Goal: Navigation & Orientation: Find specific page/section

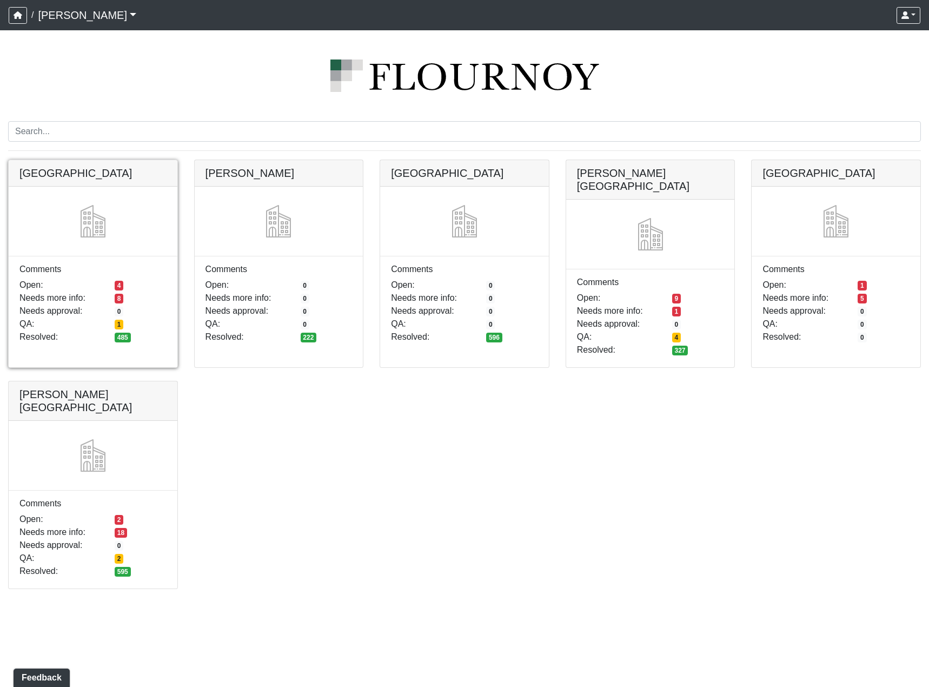
click at [125, 160] on link at bounding box center [93, 160] width 169 height 0
click at [117, 381] on link at bounding box center [93, 381] width 169 height 0
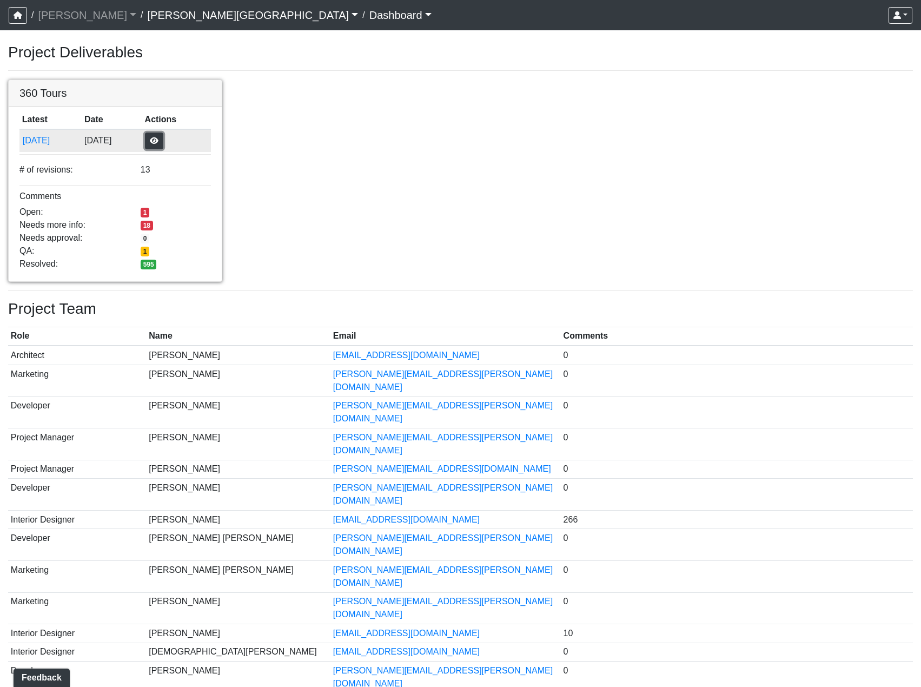
click at [163, 142] on button "button" at bounding box center [154, 140] width 18 height 17
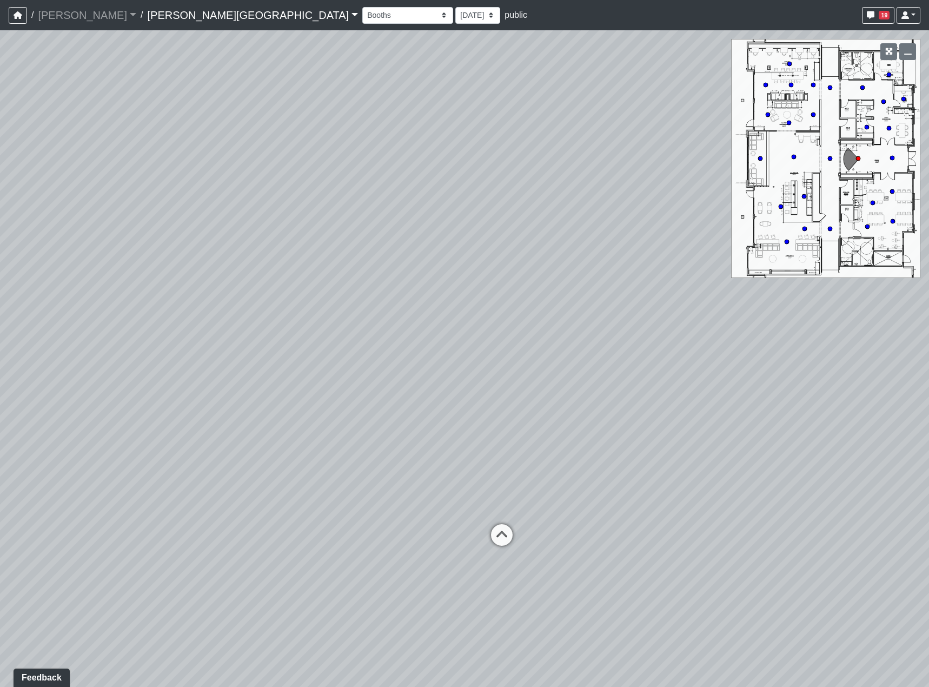
drag, startPoint x: 605, startPoint y: 502, endPoint x: 0, endPoint y: 386, distance: 615.7
click at [15, 388] on div "Loading... Hallway - Hallway 2 Loading... Entry" at bounding box center [464, 358] width 929 height 657
drag, startPoint x: 672, startPoint y: 433, endPoint x: 337, endPoint y: 454, distance: 336.0
click at [155, 499] on div "Loading... Hallway - Hallway 2 Loading... Entry" at bounding box center [464, 358] width 929 height 657
drag, startPoint x: 400, startPoint y: 461, endPoint x: 580, endPoint y: 483, distance: 181.0
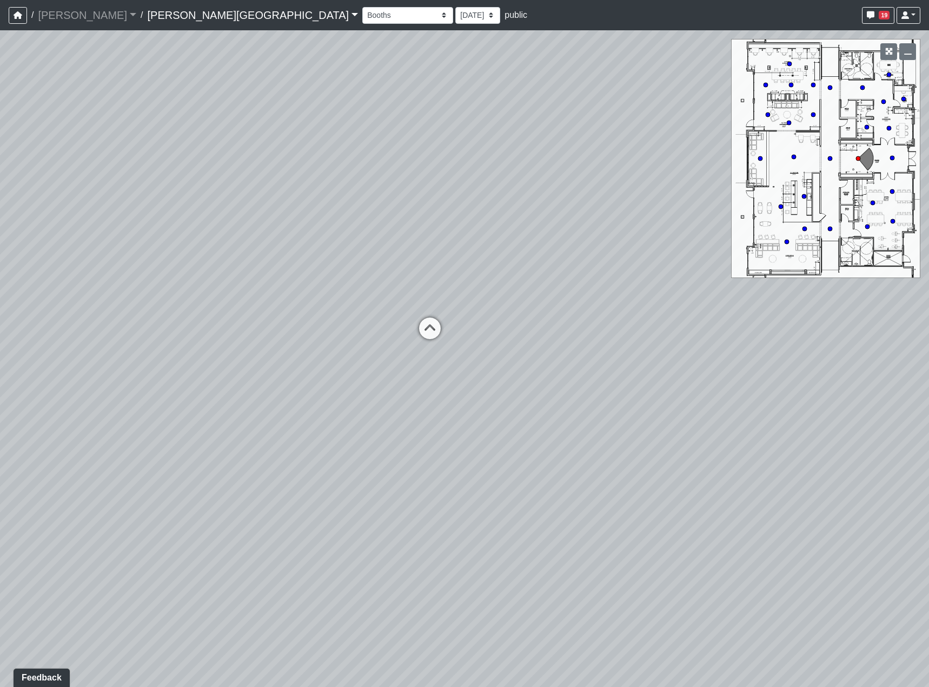
click at [580, 483] on div "Loading... Hallway - Hallway 2 Loading... Entry" at bounding box center [464, 358] width 929 height 657
click at [480, 344] on icon at bounding box center [470, 341] width 32 height 32
drag, startPoint x: 644, startPoint y: 453, endPoint x: 360, endPoint y: 466, distance: 284.2
click at [232, 478] on div "Loading... Hallway - Hallway 2 Loading... Entry Loading... Booths Loading... Qu…" at bounding box center [464, 358] width 929 height 657
drag, startPoint x: 581, startPoint y: 480, endPoint x: 320, endPoint y: 455, distance: 262.3
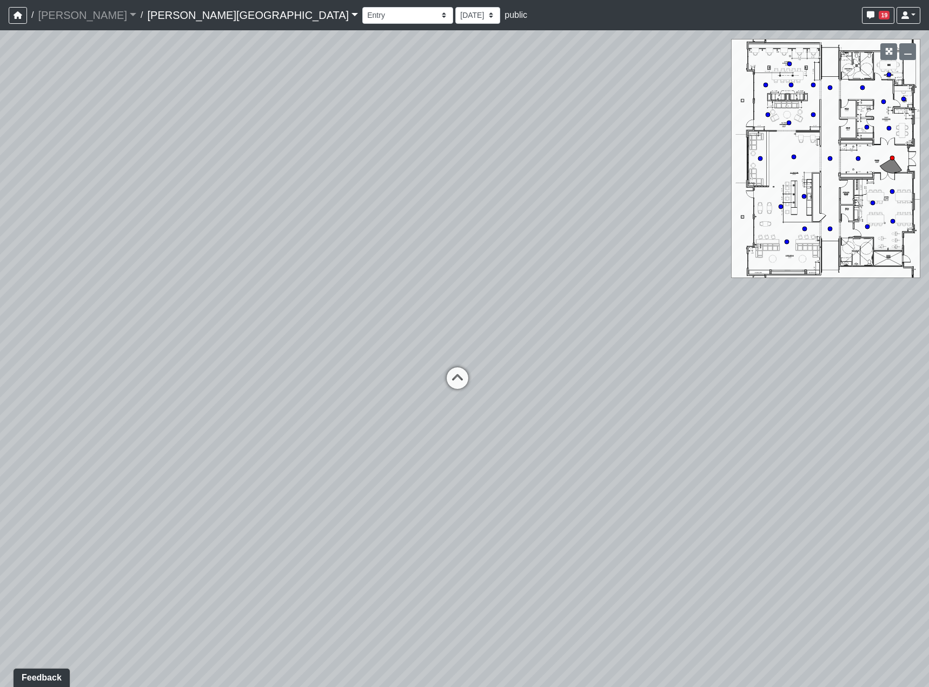
click at [280, 475] on div "Loading... Hallway - Hallway 2 Loading... Entry Loading... Booths Loading... Qu…" at bounding box center [464, 358] width 929 height 657
click at [416, 361] on div "Loading... Hallway - Hallway 2 Loading... Entry Loading... Booths Loading... Qu…" at bounding box center [464, 358] width 929 height 657
click at [378, 379] on icon at bounding box center [393, 378] width 32 height 32
drag, startPoint x: 720, startPoint y: 473, endPoint x: 230, endPoint y: 443, distance: 490.8
click at [248, 450] on div "Loading... Hallway - Hallway 2 Loading... Entry Loading... Booths Loading... Qu…" at bounding box center [464, 358] width 929 height 657
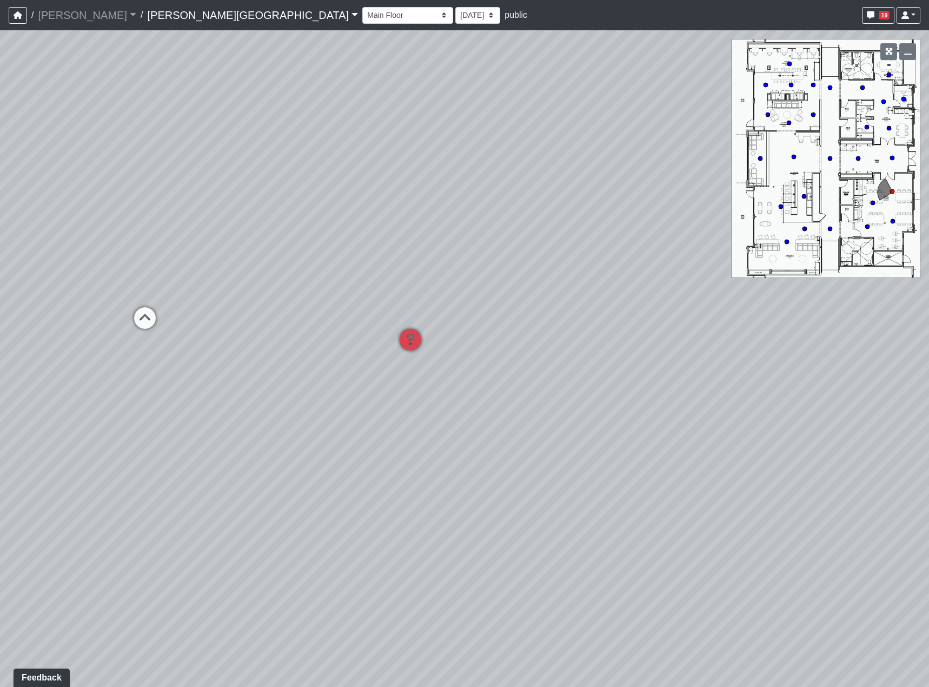
drag, startPoint x: 473, startPoint y: 434, endPoint x: 598, endPoint y: 461, distance: 127.8
click at [598, 461] on div "Loading... Hallway - Hallway 2 Loading... Entry Loading... Booths Loading... Qu…" at bounding box center [464, 358] width 929 height 657
drag, startPoint x: 628, startPoint y: 428, endPoint x: 793, endPoint y: 449, distance: 166.3
click at [800, 447] on div "Loading... Hallway - Hallway 2 Loading... Entry Loading... Booths Loading... Qu…" at bounding box center [464, 358] width 929 height 657
drag, startPoint x: 396, startPoint y: 452, endPoint x: 488, endPoint y: 342, distance: 142.8
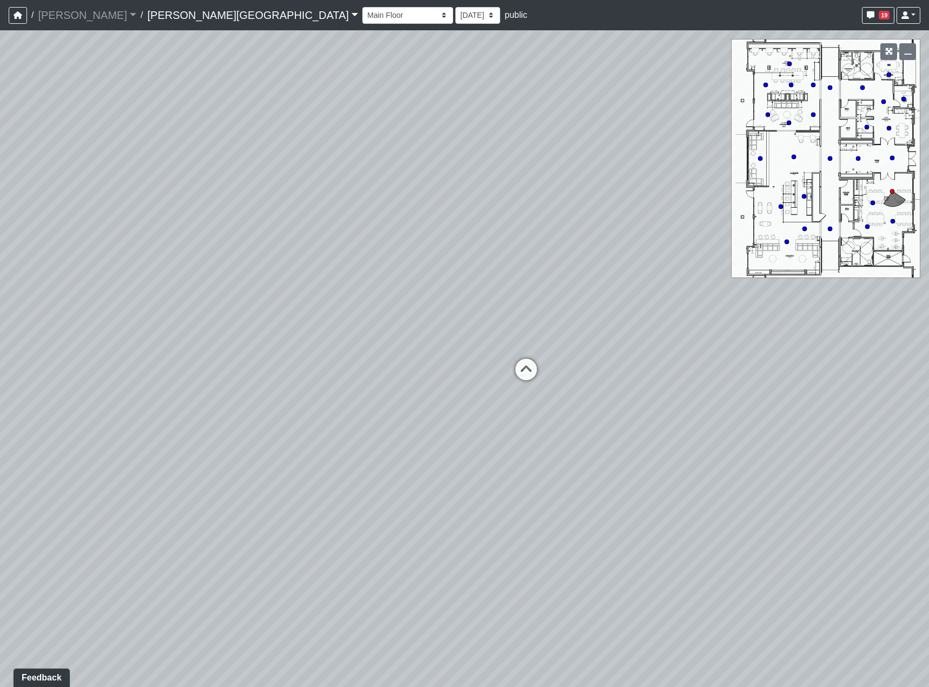
click at [407, 369] on div "Loading... Hallway - Hallway 2 Loading... Entry Loading... Booths Loading... Qu…" at bounding box center [464, 358] width 929 height 657
click at [539, 353] on icon at bounding box center [529, 355] width 32 height 32
drag, startPoint x: 691, startPoint y: 493, endPoint x: 172, endPoint y: 432, distance: 522.8
click at [183, 432] on div "Loading... Hallway - Hallway 2 Loading... Entry Loading... Booths Loading... Qu…" at bounding box center [464, 358] width 929 height 657
drag, startPoint x: 410, startPoint y: 423, endPoint x: 474, endPoint y: 431, distance: 64.3
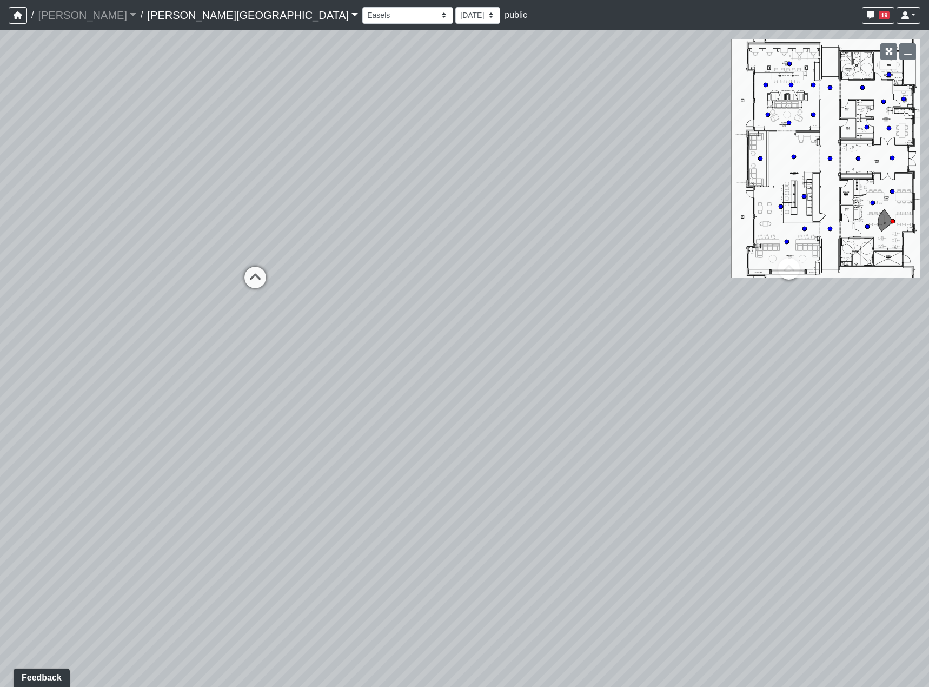
click at [474, 431] on div "Loading... Hallway - Hallway 2 Loading... Entry Loading... Booths Loading... Qu…" at bounding box center [464, 358] width 929 height 657
drag, startPoint x: 367, startPoint y: 400, endPoint x: 435, endPoint y: 422, distance: 71.8
click at [435, 422] on div "Loading... Hallway - Hallway 2 Loading... Entry Loading... Booths Loading... Qu…" at bounding box center [464, 358] width 929 height 657
click at [369, 309] on icon at bounding box center [365, 309] width 32 height 32
click at [417, 282] on icon at bounding box center [417, 278] width 32 height 32
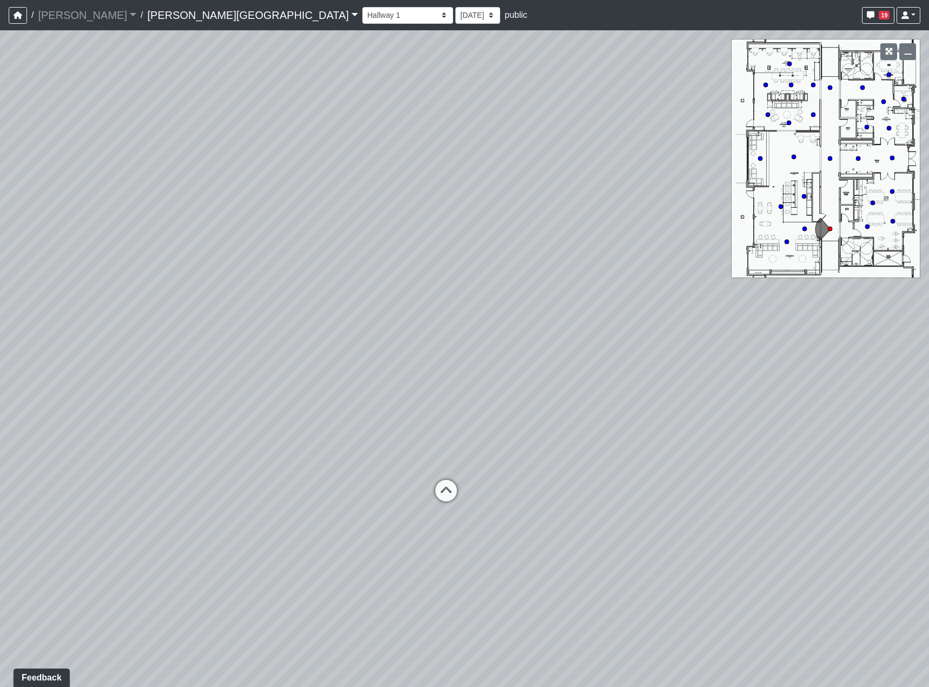
drag, startPoint x: 566, startPoint y: 461, endPoint x: 475, endPoint y: 458, distance: 91.5
click at [475, 458] on div "Loading... Hallway - Hallway 2 Loading... Entry Loading... Booths Loading... Qu…" at bounding box center [464, 358] width 929 height 657
click at [428, 498] on icon at bounding box center [423, 497] width 32 height 32
drag, startPoint x: 594, startPoint y: 481, endPoint x: 284, endPoint y: 482, distance: 309.3
click at [284, 482] on div "Loading... Hallway - Hallway 2 Loading... Entry Loading... Booths Loading... Qu…" at bounding box center [464, 358] width 929 height 657
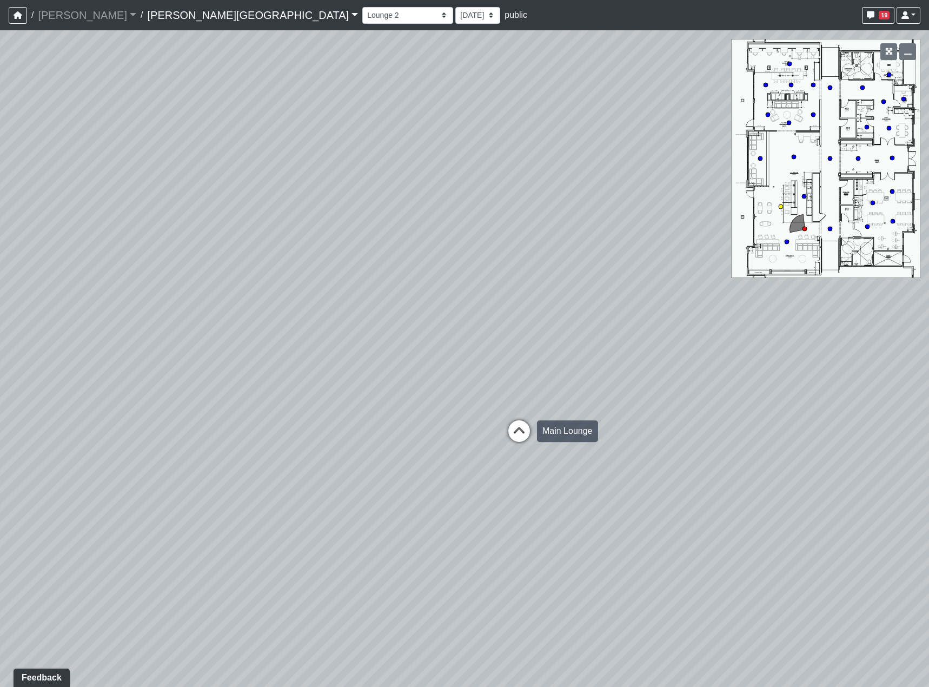
click at [519, 430] on icon at bounding box center [519, 436] width 32 height 32
drag, startPoint x: 720, startPoint y: 476, endPoint x: 160, endPoint y: 475, distance: 559.7
click at [129, 476] on div "Loading... Hallway - Hallway 2 Loading... Entry Loading... Booths Loading... Qu…" at bounding box center [464, 358] width 929 height 657
drag, startPoint x: 414, startPoint y: 454, endPoint x: 397, endPoint y: 442, distance: 21.0
click at [381, 455] on div "Loading... Hallway - Hallway 2 Loading... Entry Loading... Booths Loading... Qu…" at bounding box center [464, 358] width 929 height 657
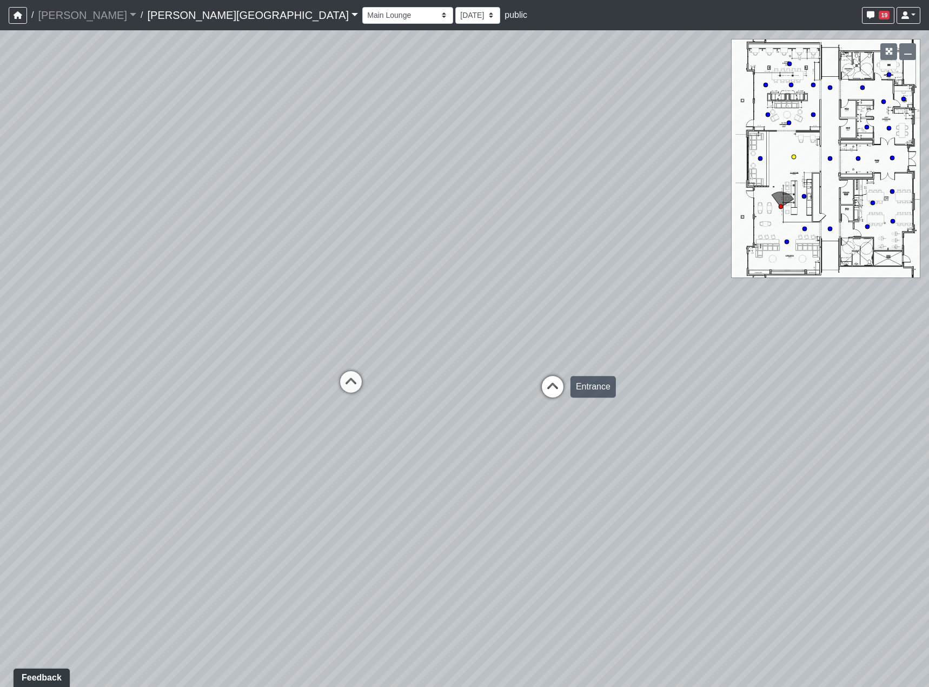
click at [555, 382] on icon at bounding box center [552, 392] width 32 height 32
drag, startPoint x: 453, startPoint y: 452, endPoint x: 666, endPoint y: 465, distance: 213.5
click at [627, 463] on div "Loading... Hallway - Hallway 2 Loading... Entry Loading... Booths Loading... Qu…" at bounding box center [464, 358] width 929 height 657
drag, startPoint x: 270, startPoint y: 462, endPoint x: -12, endPoint y: 432, distance: 283.4
click at [0, 432] on html "/ Flournoy Flournoy Loading... / Tanner Road Tanner Road Loading... Tanner Road…" at bounding box center [464, 343] width 929 height 687
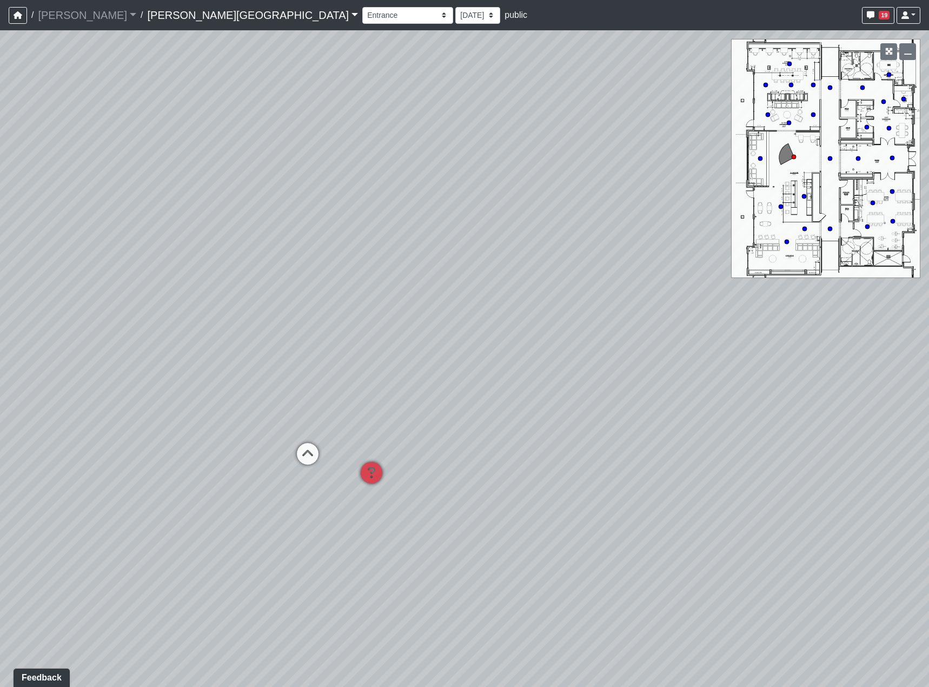
drag, startPoint x: 523, startPoint y: 457, endPoint x: 249, endPoint y: 452, distance: 274.8
click at [329, 458] on div "Loading... Hallway - Hallway 2 Loading... Entry Loading... Booths Loading... Qu…" at bounding box center [464, 358] width 929 height 657
drag, startPoint x: 478, startPoint y: 471, endPoint x: 468, endPoint y: 421, distance: 50.7
click at [465, 421] on div "Loading... Hallway - Hallway 2 Loading... Entry Loading... Booths Loading... Qu…" at bounding box center [464, 358] width 929 height 657
drag, startPoint x: 540, startPoint y: 430, endPoint x: 518, endPoint y: 432, distance: 22.2
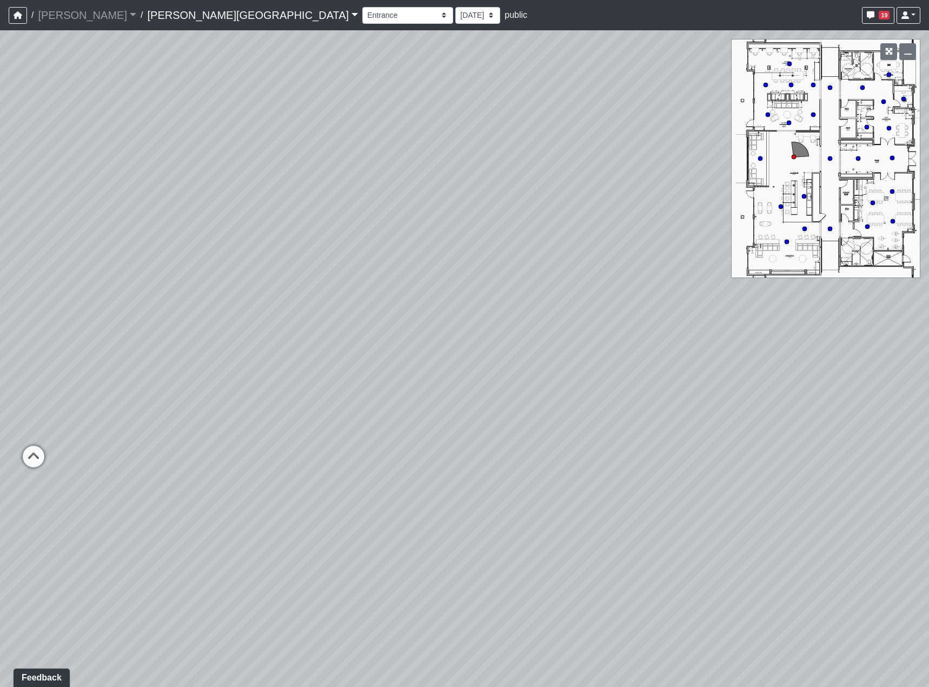
click at [518, 432] on div "Loading... Hallway - Hallway 2 Loading... Entry Loading... Booths Loading... Qu…" at bounding box center [464, 358] width 929 height 657
drag, startPoint x: 273, startPoint y: 475, endPoint x: 792, endPoint y: 492, distance: 519.4
click at [768, 488] on div "Loading... Hallway - Hallway 2 Loading... Entry Loading... Booths Loading... Qu…" at bounding box center [464, 358] width 929 height 657
drag, startPoint x: 403, startPoint y: 526, endPoint x: 455, endPoint y: 524, distance: 52.5
click at [455, 524] on div "Loading... Hallway - Hallway 2 Loading... Entry Loading... Booths Loading... Qu…" at bounding box center [464, 358] width 929 height 657
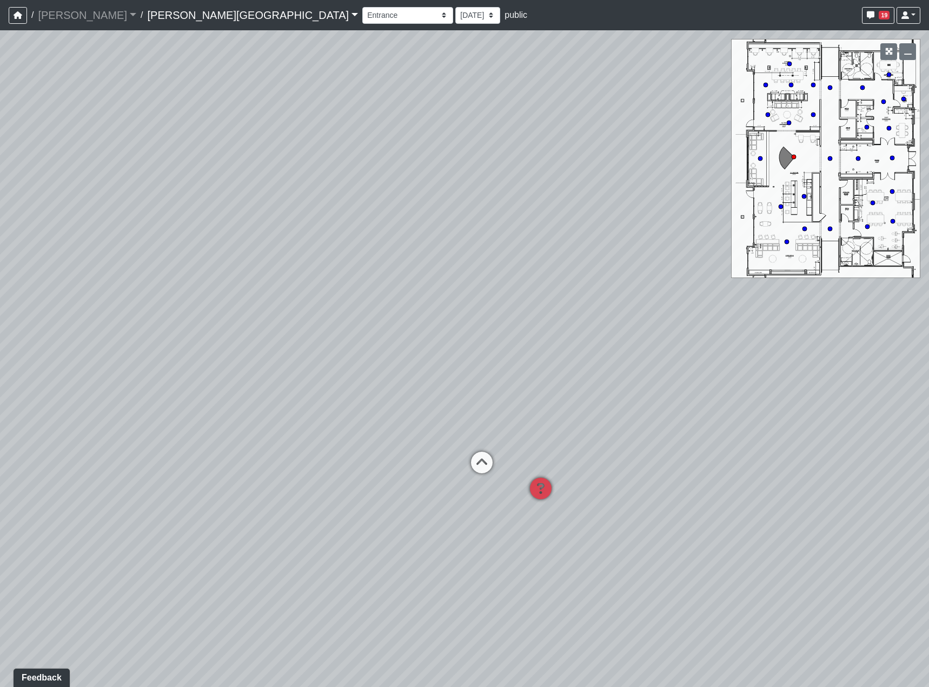
click at [556, 534] on div "Loading... Hallway - Hallway 2 Loading... Entry Loading... Booths Loading... Qu…" at bounding box center [464, 358] width 929 height 657
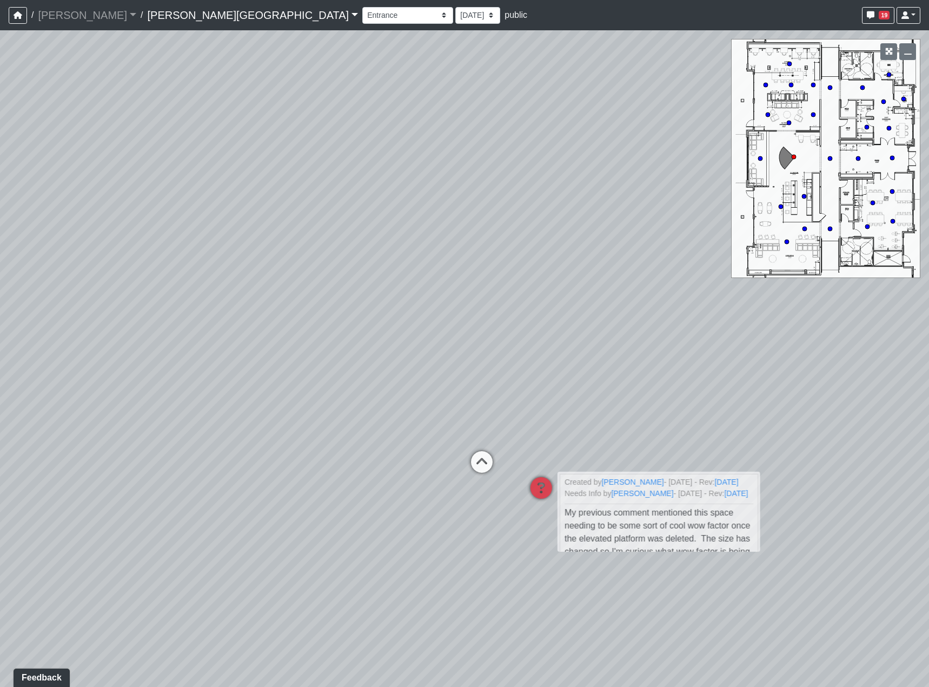
drag, startPoint x: 357, startPoint y: 529, endPoint x: 460, endPoint y: 550, distance: 104.8
click at [460, 550] on div "Loading... Hallway - Hallway 2 Loading... Entry Loading... Booths Loading... Qu…" at bounding box center [464, 358] width 929 height 657
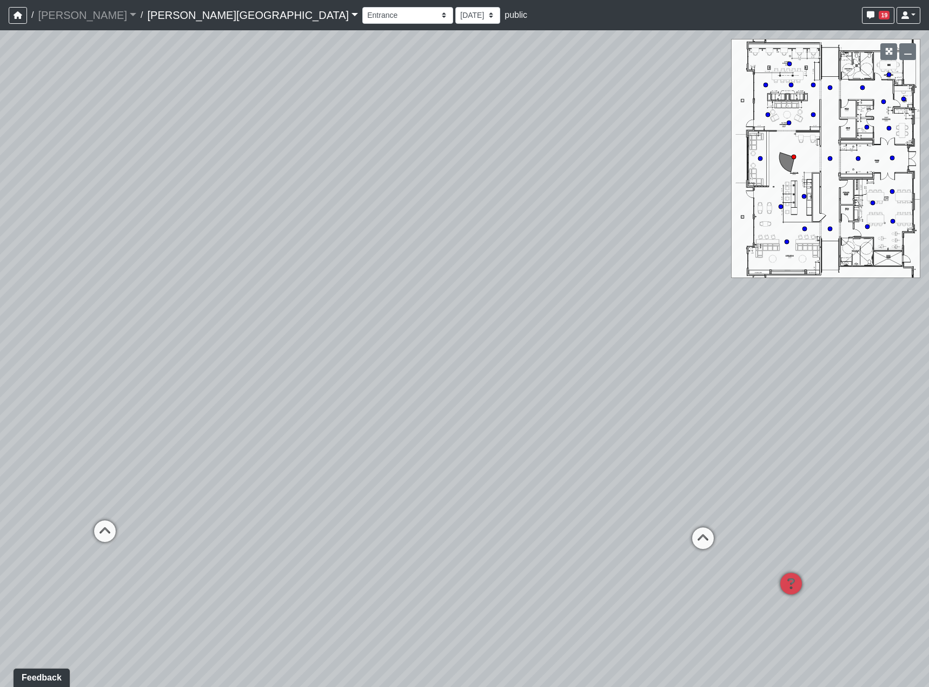
drag, startPoint x: 302, startPoint y: 572, endPoint x: 195, endPoint y: 563, distance: 107.4
click at [195, 563] on div "Loading... Hallway - Hallway 2 Loading... Entry Loading... Booths Loading... Qu…" at bounding box center [464, 358] width 929 height 657
drag, startPoint x: 516, startPoint y: 619, endPoint x: 259, endPoint y: 573, distance: 261.1
click at [241, 581] on div "Loading... Hallway - Hallway 2 Loading... Entry Loading... Booths Loading... Qu…" at bounding box center [464, 358] width 929 height 657
drag, startPoint x: 610, startPoint y: 624, endPoint x: 298, endPoint y: 585, distance: 314.5
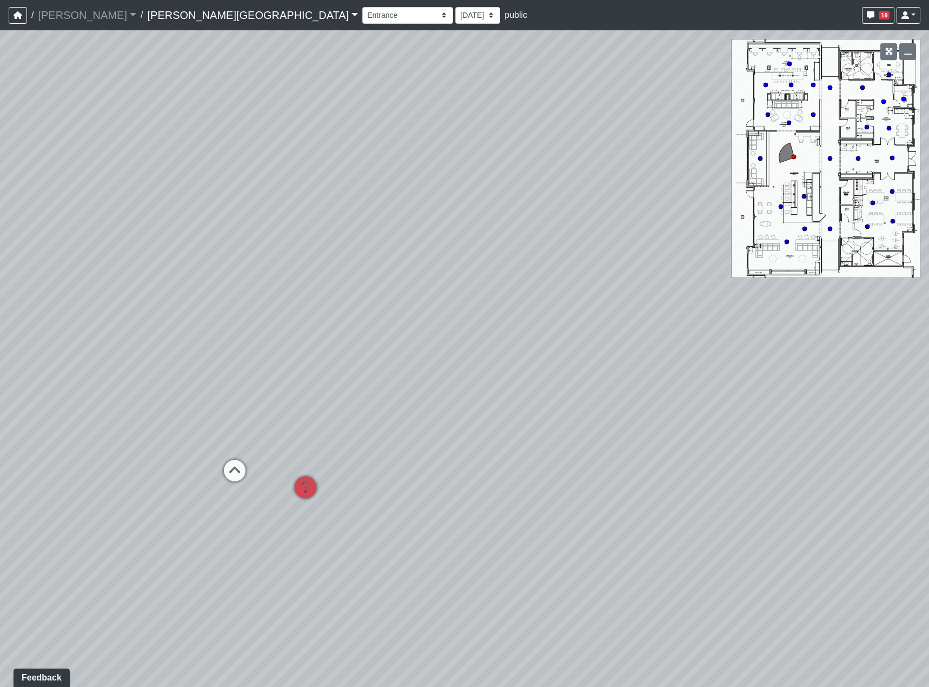
click at [302, 586] on div "Loading... Hallway - Hallway 2 Loading... Entry Loading... Booths Loading... Qu…" at bounding box center [464, 358] width 929 height 657
drag, startPoint x: 567, startPoint y: 553, endPoint x: 275, endPoint y: 584, distance: 293.1
click at [290, 586] on div "Loading... Hallway - Hallway 2 Loading... Entry Loading... Booths Loading... Qu…" at bounding box center [464, 358] width 929 height 657
drag, startPoint x: 554, startPoint y: 492, endPoint x: 748, endPoint y: 552, distance: 203.2
click at [748, 552] on div "Loading... Hallway - Hallway 2 Loading... Entry Loading... Booths Loading... Qu…" at bounding box center [464, 358] width 929 height 657
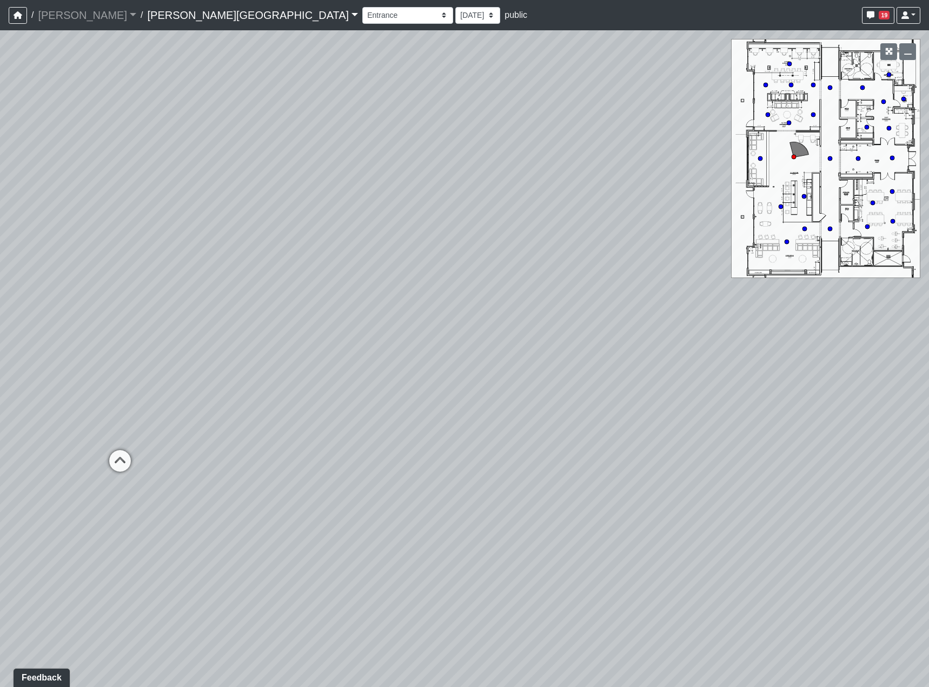
drag, startPoint x: 520, startPoint y: 545, endPoint x: 361, endPoint y: 508, distance: 163.3
click at [356, 514] on div "Loading... Hallway - Hallway 2 Loading... Entry Loading... Booths Loading... Qu…" at bounding box center [464, 358] width 929 height 657
drag
click at [640, 430] on div "Loading... Hallway - Hallway 2 Loading... Entry Loading... Booths Loading... Qu…" at bounding box center [464, 358] width 929 height 657
click at [536, 490] on icon at bounding box center [551, 502] width 32 height 32
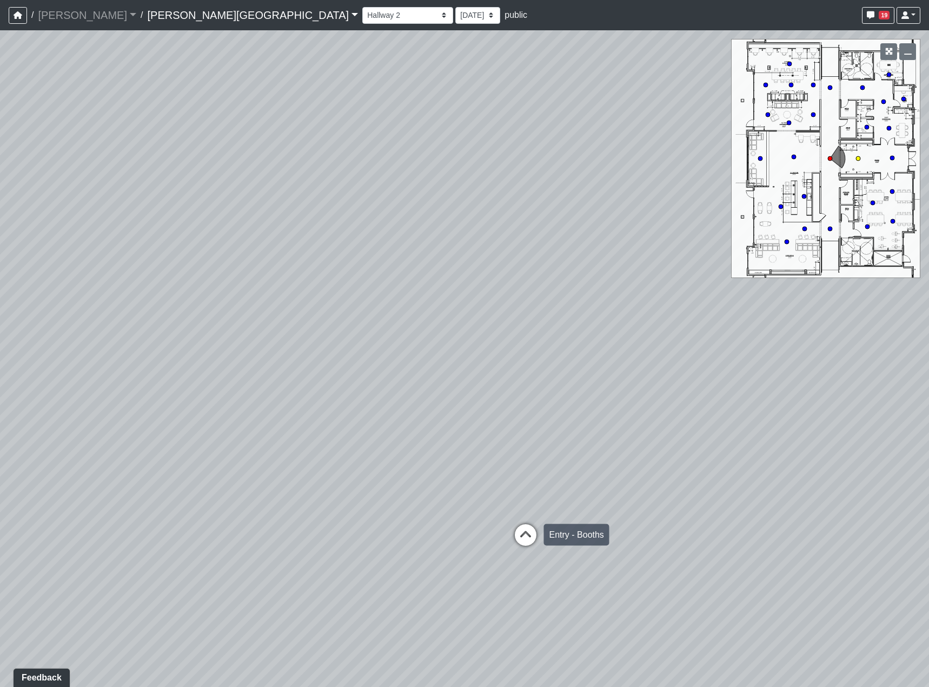
click at [512, 530] on icon at bounding box center [525, 540] width 32 height 32
click at [532, 386] on icon at bounding box center [523, 386] width 32 height 32
click at [668, 487] on div "Loading... Hallway - Hallway 2 Loading... Entry Loading... Booths Loading... Qu…" at bounding box center [464, 358] width 929 height 657
click at [527, 492] on div "Loading... Hallway - Hallway 2 Loading... Entry Loading... Booths Loading... Qu…" at bounding box center [464, 358] width 929 height 657
click at [479, 462] on icon at bounding box center [476, 478] width 32 height 32
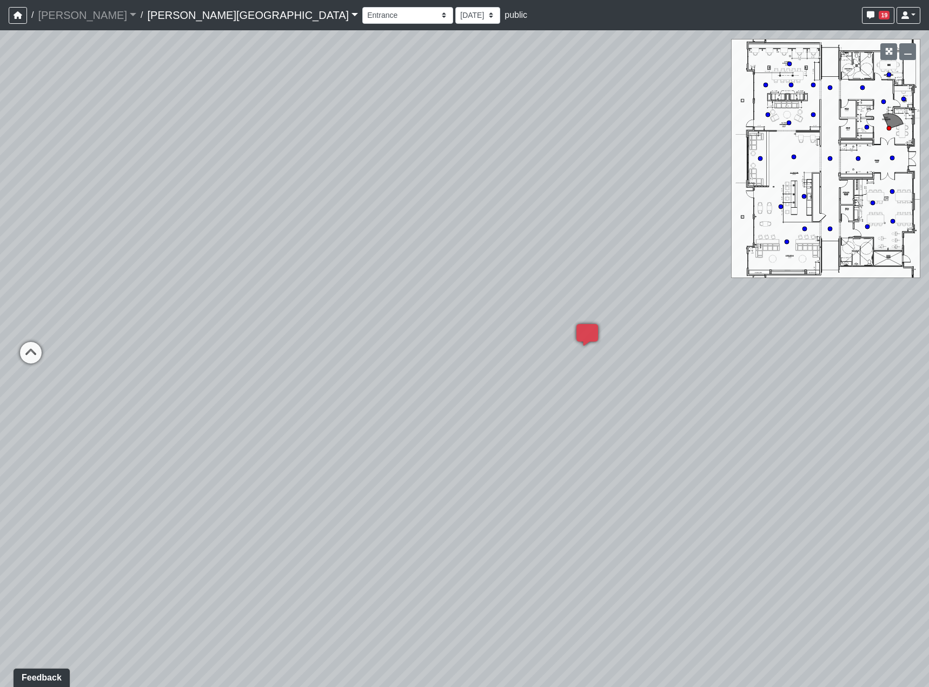
click at [246, 465] on div "Loading... Hallway - Hallway 2 Loading... Entry Loading... Booths Loading... Qu…" at bounding box center [464, 358] width 929 height 657
click at [283, 507] on div "Loading... Hallway - Hallway 2 Loading... Entry Loading... Booths Loading... Qu…" at bounding box center [464, 358] width 929 height 657
click at [363, 426] on div "Loading... Hallway - Hallway 2 Loading... Entry Loading... Booths Loading... Qu…" at bounding box center [464, 358] width 929 height 657
click at [546, 368] on div "Loading... Hallway - Hallway 2 Loading... Entry Loading... Booths Loading... Qu…" at bounding box center [464, 358] width 929 height 657
click at [913, 519] on div "Loading... Hallway - Hallway 2 Loading... Entry Loading... Booths Loading... Qu…" at bounding box center [464, 358] width 929 height 657
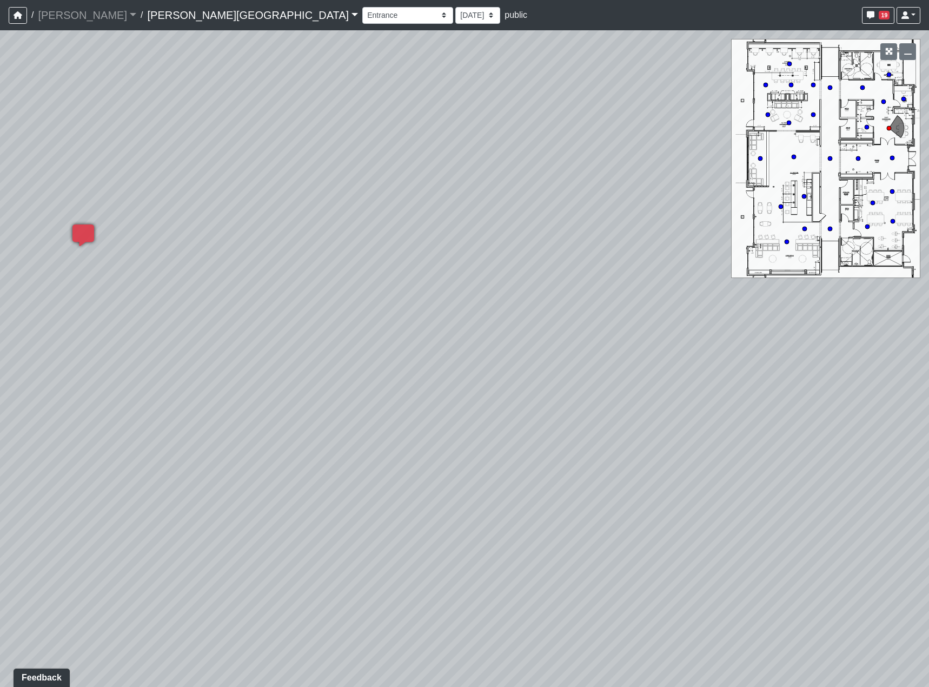
click at [588, 482] on div "Loading... Hallway - Hallway 2 Loading... Entry Loading... Booths Loading... Qu…" at bounding box center [464, 358] width 929 height 657
click at [607, 604] on div "Loading... Hallway - Hallway 2 Loading... Entry Loading... Booths Loading... Qu…" at bounding box center [464, 358] width 929 height 657
click at [600, 489] on div "Loading... Hallway - Hallway 2 Loading... Entry Loading... Booths Loading... Qu…" at bounding box center [464, 358] width 929 height 657
click at [650, 504] on div "Loading... Hallway - Hallway 2 Loading... Entry Loading... Booths Loading... Qu…" at bounding box center [464, 358] width 929 height 657
click at [369, 294] on icon at bounding box center [366, 296] width 32 height 32
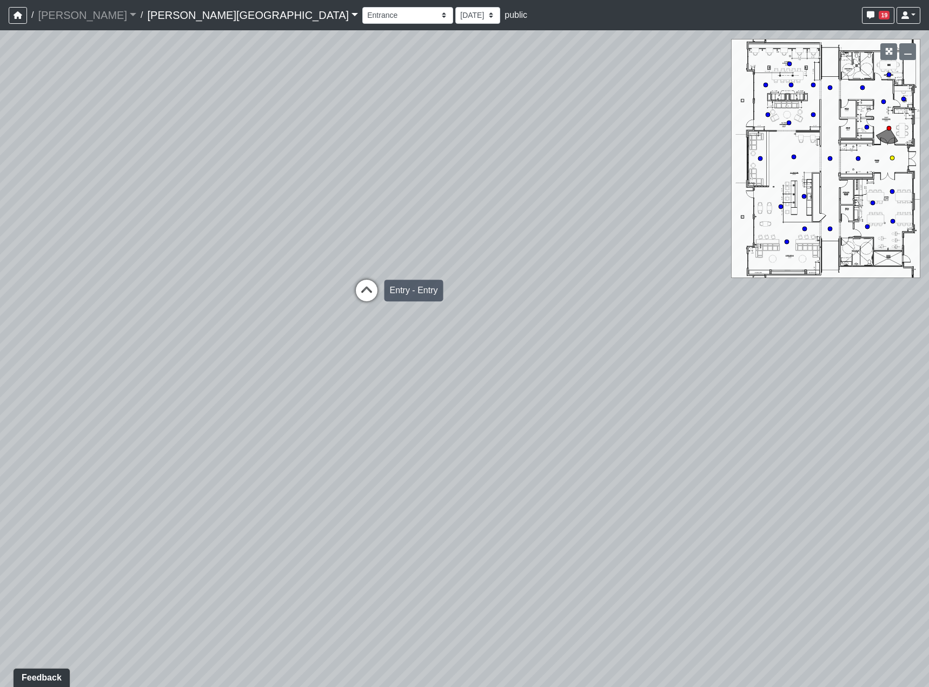
select select "jjYrwuVTQNM22FbxVCQ1FR"
click at [424, 341] on div "Loading... Hallway - Hallway 2 Loading... Entry Loading... Booths Loading... Qu…" at bounding box center [464, 358] width 929 height 657
click at [529, 360] on div "Loading... Hallway - Hallway 2 Loading... Entry Loading... Booths Loading... Qu…" at bounding box center [464, 358] width 929 height 657
